Goal: Task Accomplishment & Management: Manage account settings

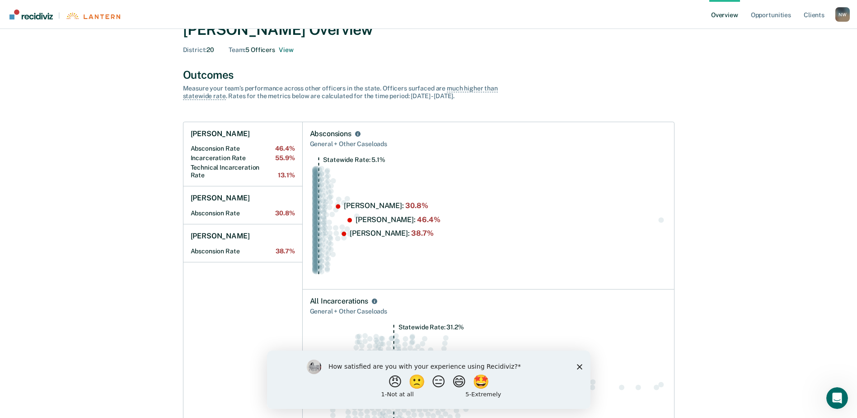
scroll to position [45, 0]
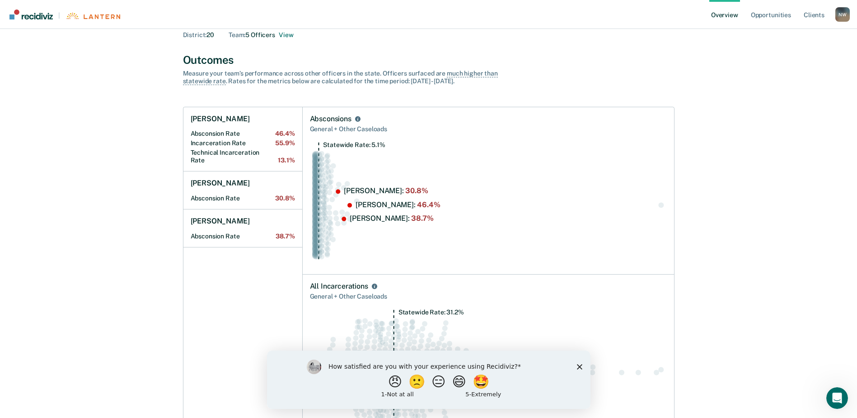
click at [581, 366] on icon "Close survey" at bounding box center [579, 365] width 5 height 5
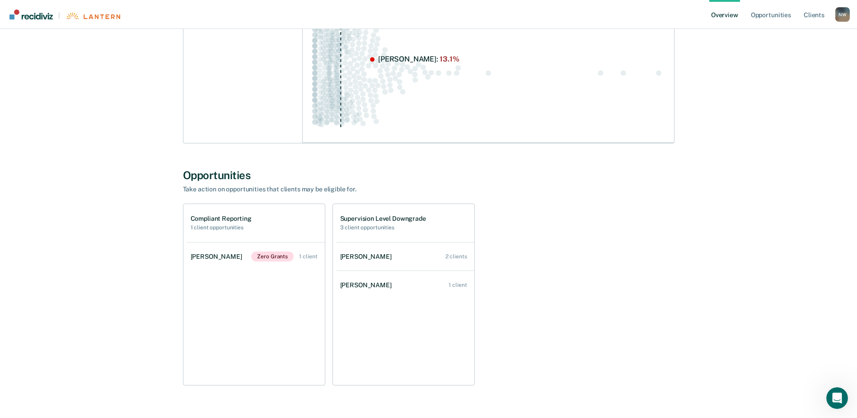
scroll to position [533, 0]
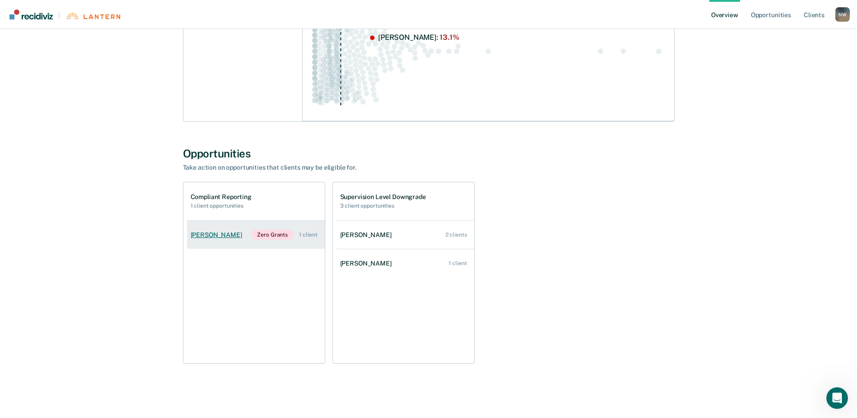
click at [312, 234] on div "1 client" at bounding box center [308, 234] width 18 height 6
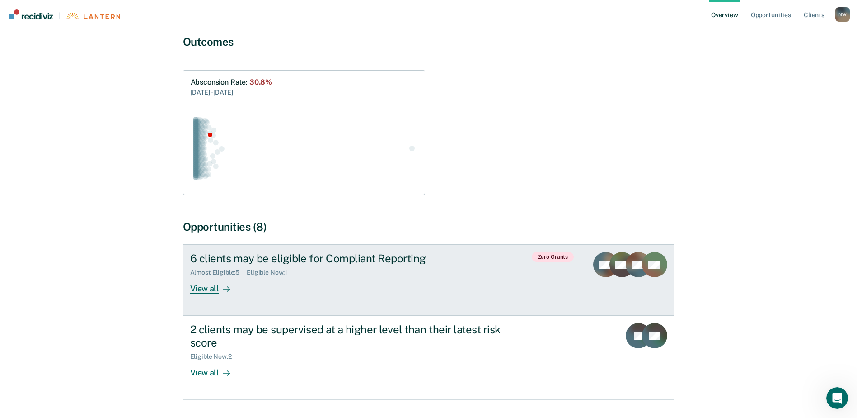
scroll to position [90, 0]
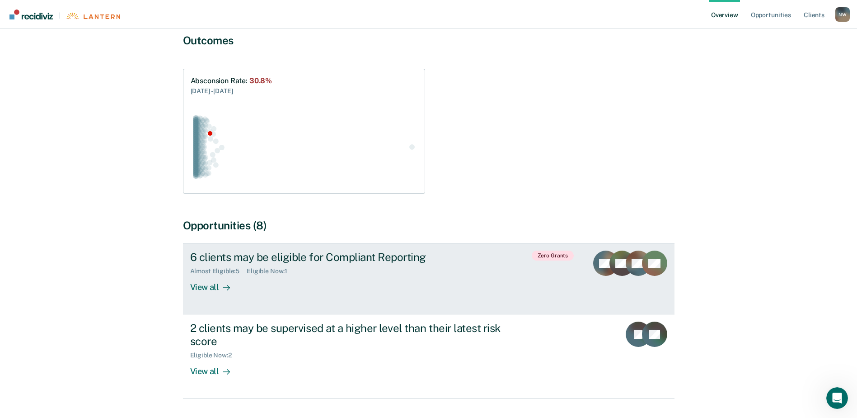
click at [217, 278] on div "View all" at bounding box center [215, 284] width 51 height 18
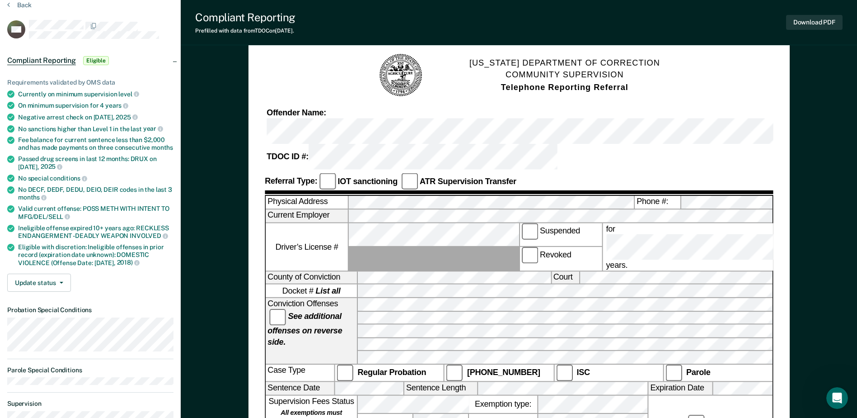
scroll to position [27, 0]
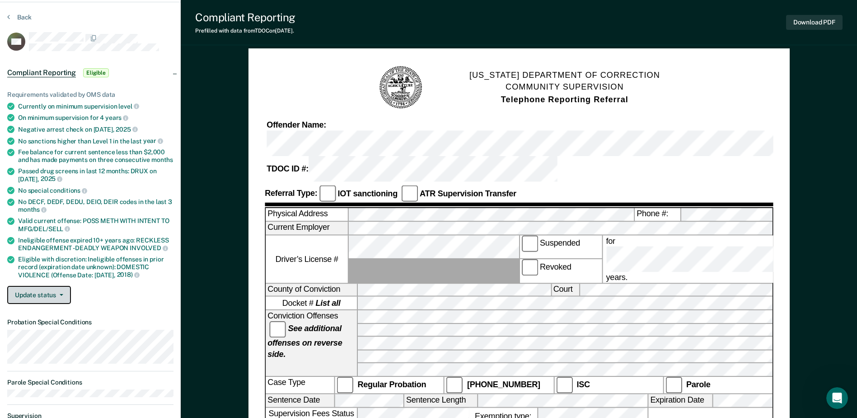
click at [61, 291] on button "Update status" at bounding box center [39, 295] width 64 height 18
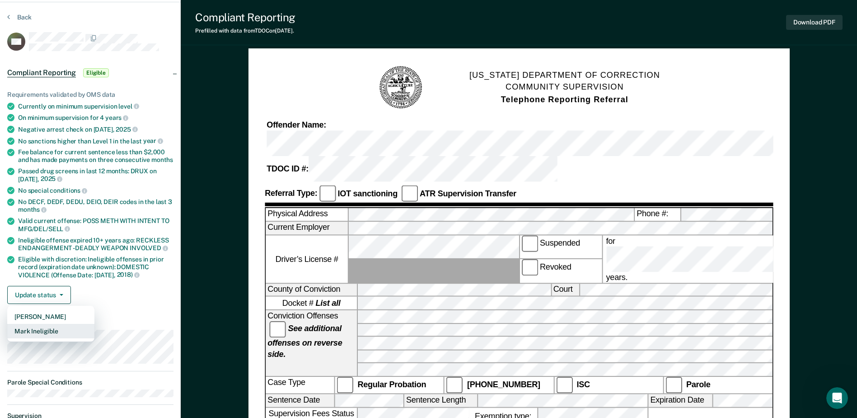
click at [47, 334] on button "Mark Ineligible" at bounding box center [50, 331] width 87 height 14
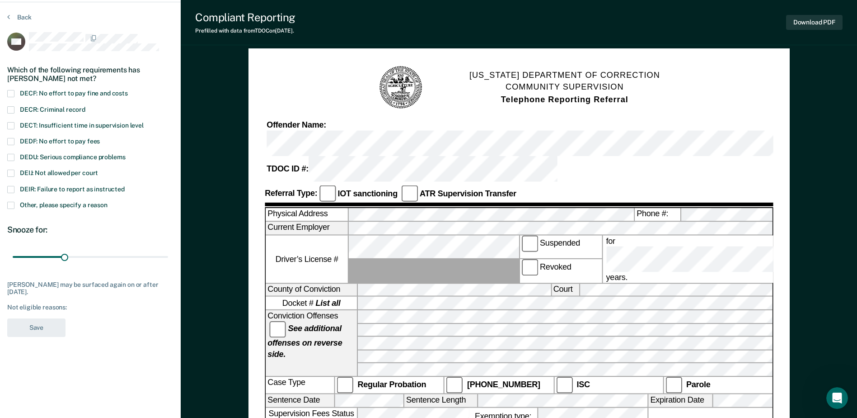
click at [9, 140] on span at bounding box center [10, 141] width 7 height 7
click at [100, 138] on input "DEDF: No effort to pay fees" at bounding box center [100, 138] width 0 height 0
click at [47, 325] on button "Save" at bounding box center [36, 327] width 58 height 19
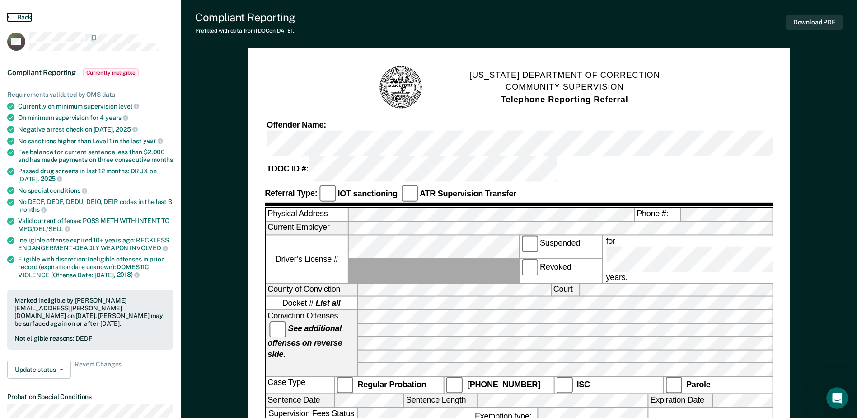
click at [20, 18] on button "Back" at bounding box center [19, 17] width 24 height 8
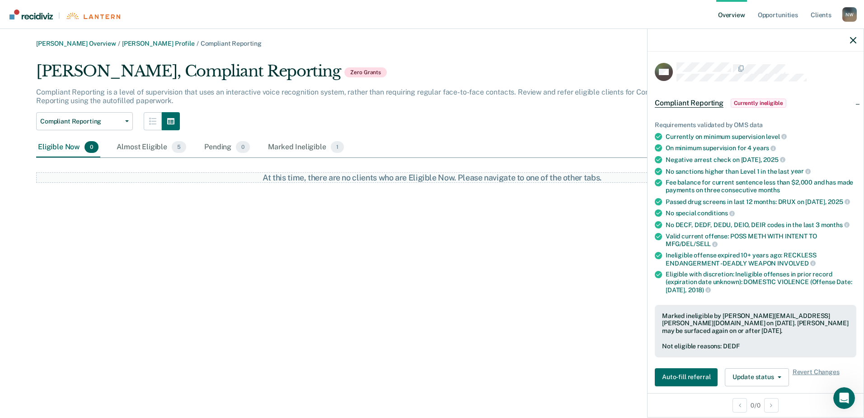
click at [158, 245] on div "[PERSON_NAME] Overview / [PERSON_NAME] Profile / Compliant Reporting [PERSON_NA…" at bounding box center [432, 214] width 843 height 349
click at [854, 37] on icon "button" at bounding box center [853, 40] width 6 height 6
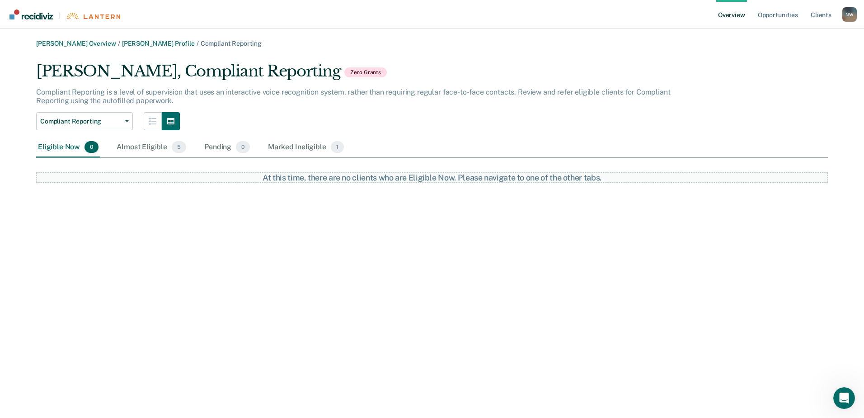
click at [739, 15] on link "Overview" at bounding box center [731, 14] width 31 height 29
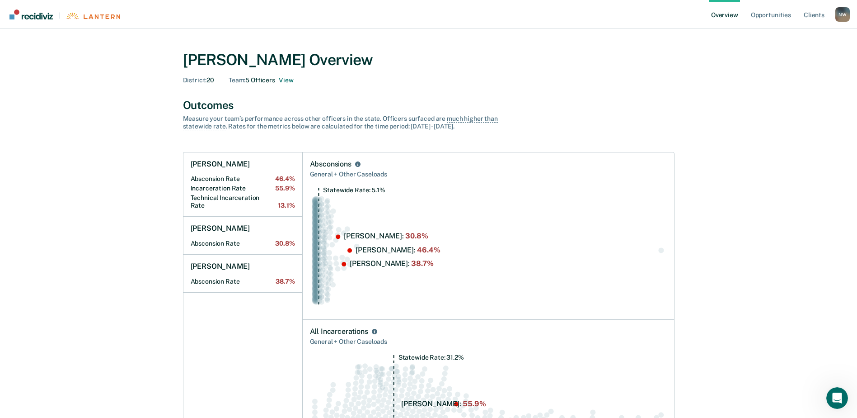
click at [258, 81] on div "Team : 5 Officers View" at bounding box center [261, 80] width 65 height 8
click at [286, 79] on button "View" at bounding box center [286, 80] width 14 height 8
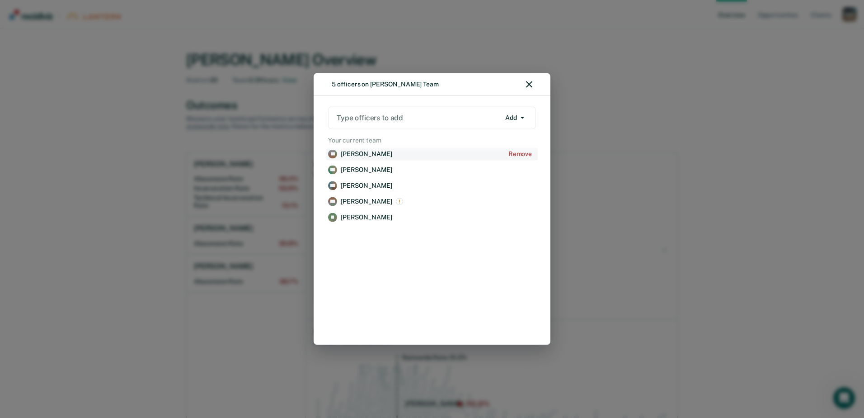
click at [357, 154] on p "[PERSON_NAME]" at bounding box center [367, 154] width 52 height 8
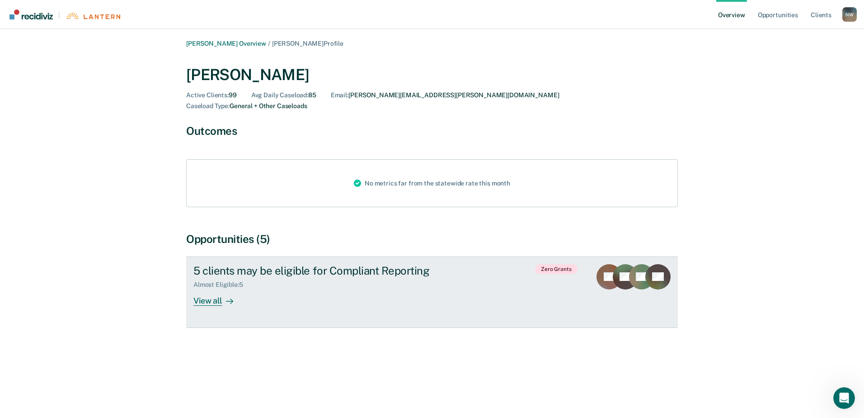
click at [205, 289] on div "View all" at bounding box center [218, 297] width 51 height 18
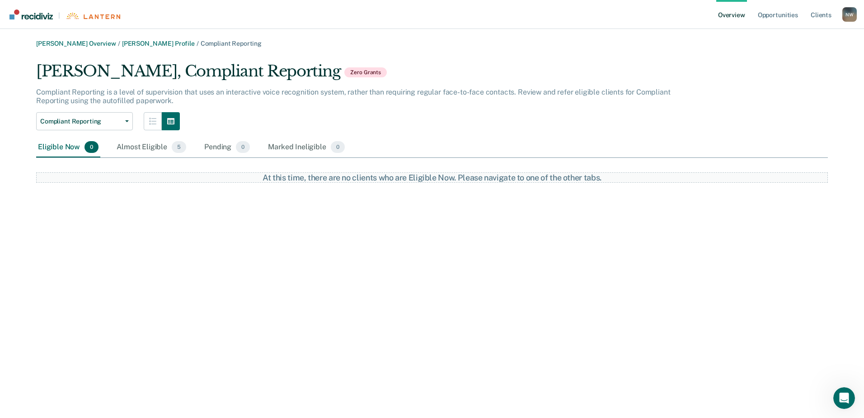
click at [737, 14] on link "Overview" at bounding box center [731, 14] width 31 height 29
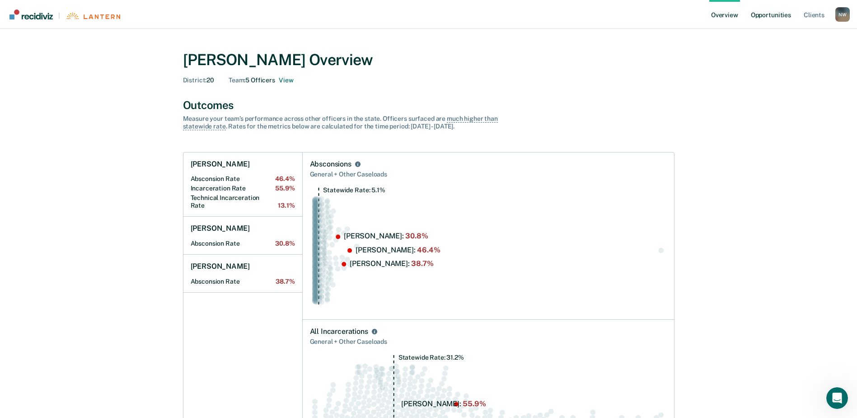
click at [776, 14] on link "Opportunities" at bounding box center [771, 14] width 44 height 29
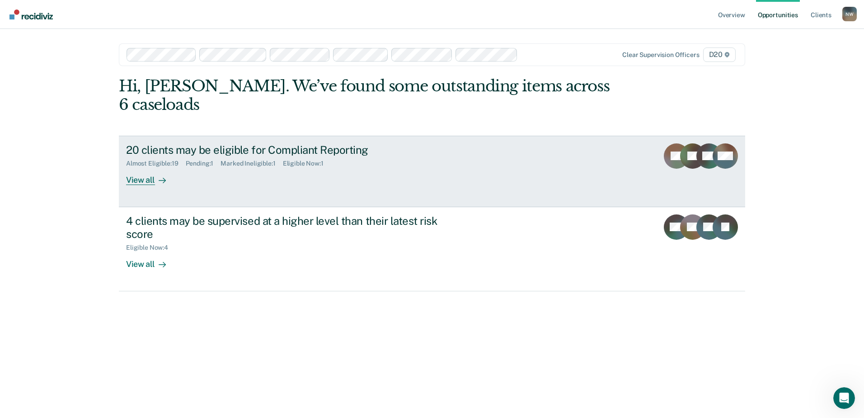
click at [146, 167] on div "View all" at bounding box center [151, 176] width 51 height 18
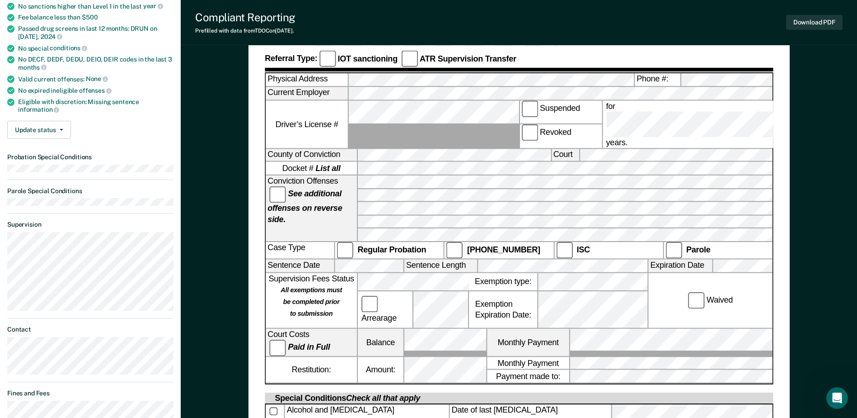
scroll to position [72, 0]
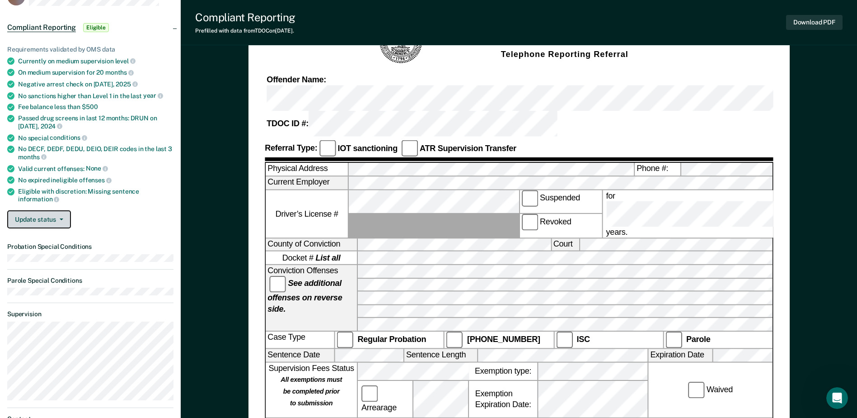
click at [58, 220] on button "Update status" at bounding box center [39, 219] width 64 height 18
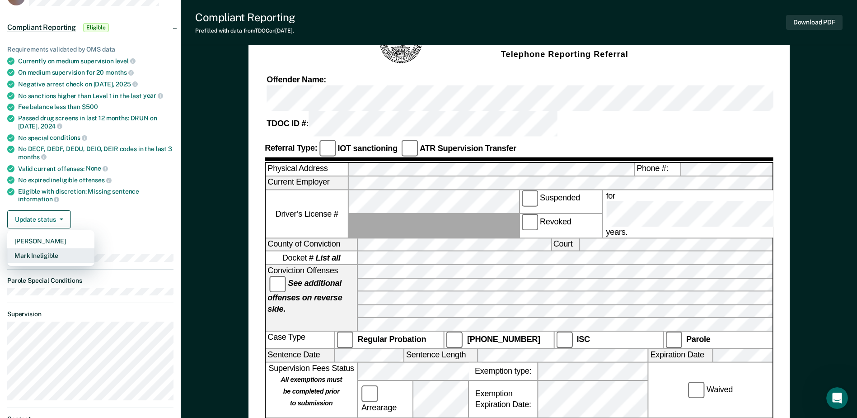
click at [53, 256] on button "Mark Ineligible" at bounding box center [50, 255] width 87 height 14
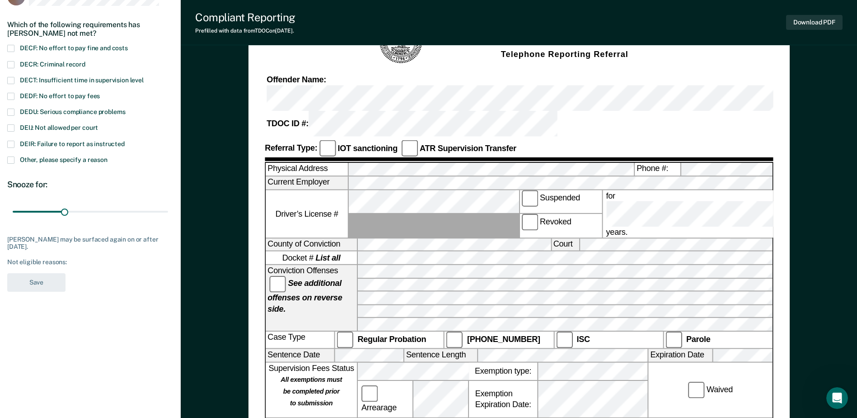
click at [12, 95] on span at bounding box center [10, 96] width 7 height 7
click at [100, 93] on input "DEDF: No effort to pay fees" at bounding box center [100, 93] width 0 height 0
click at [28, 282] on button "Save" at bounding box center [36, 282] width 58 height 19
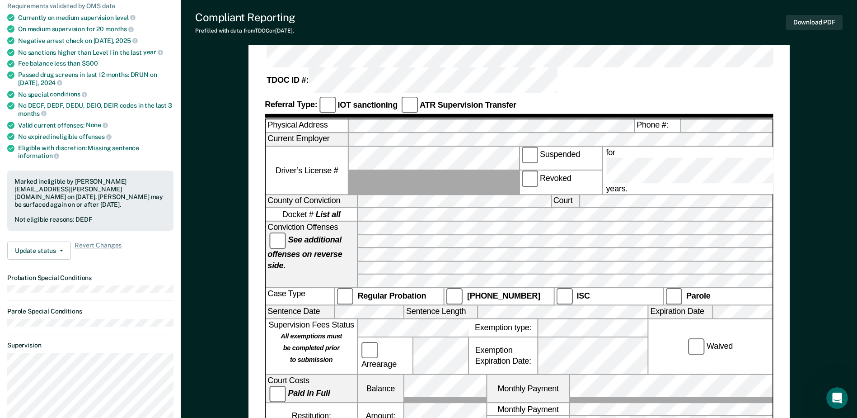
scroll to position [0, 0]
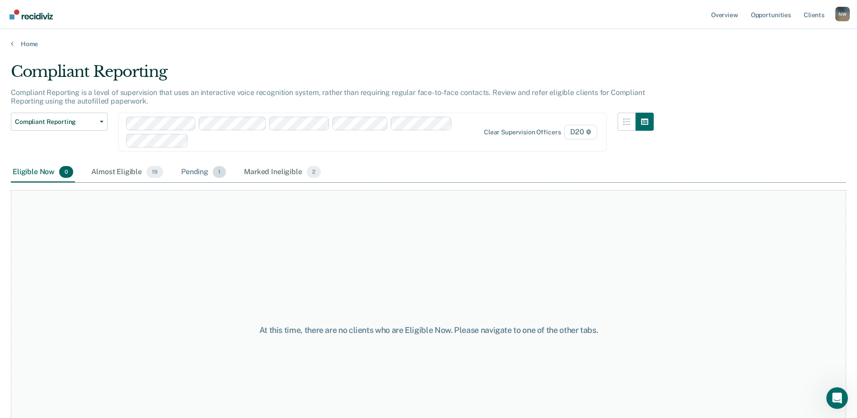
click at [189, 168] on div "Pending 1" at bounding box center [203, 172] width 48 height 20
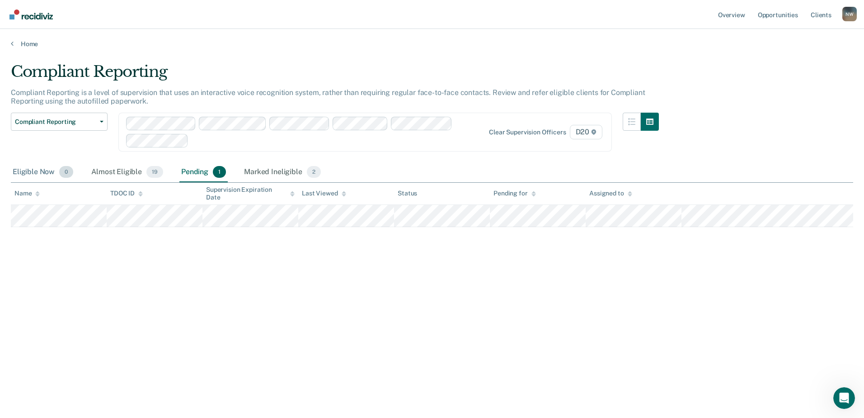
click at [43, 173] on div "Eligible Now 0" at bounding box center [43, 172] width 64 height 20
